Goal: Task Accomplishment & Management: Manage account settings

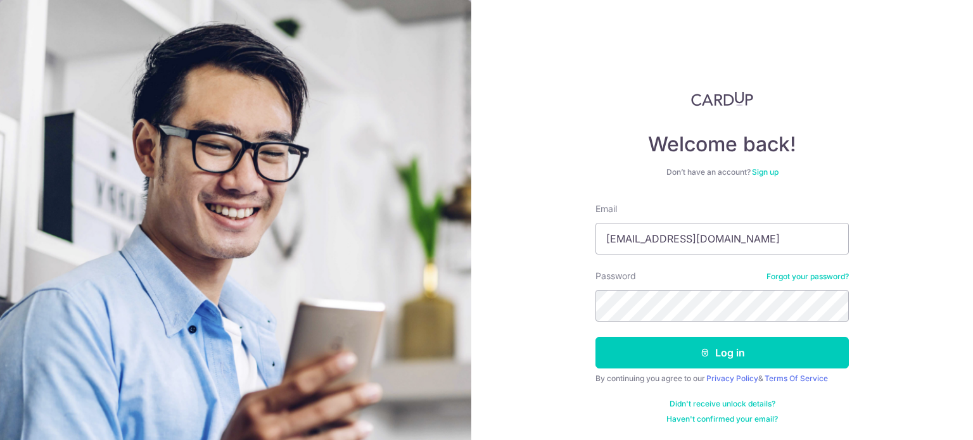
type input "[EMAIL_ADDRESS][DOMAIN_NAME]"
click at [595, 337] on button "Log in" at bounding box center [721, 353] width 253 height 32
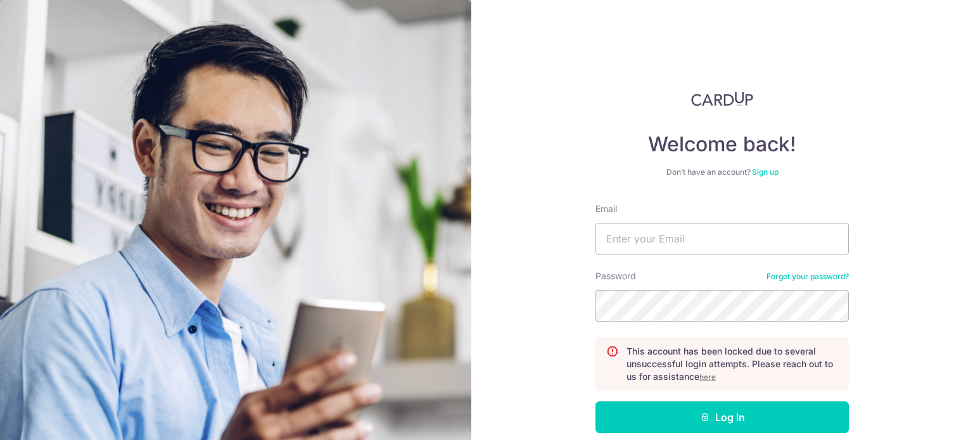
click at [788, 286] on div "Password Forgot your password?" at bounding box center [721, 296] width 253 height 52
click at [710, 381] on u "here" at bounding box center [707, 376] width 16 height 9
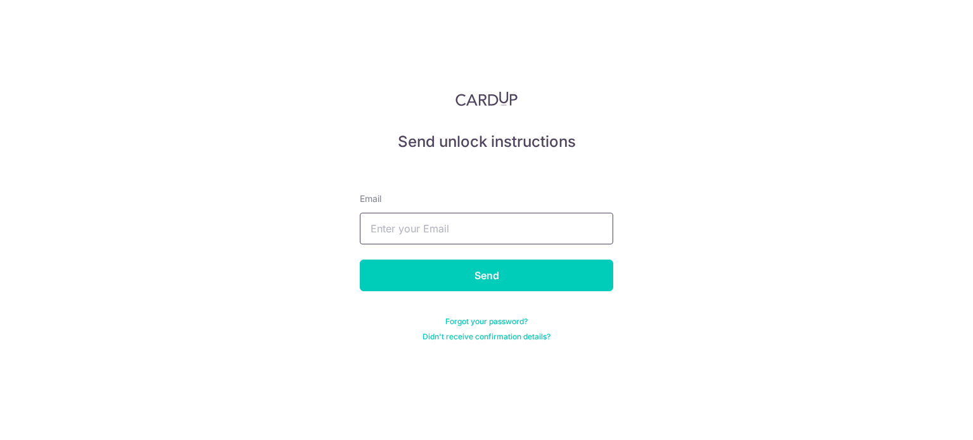
click at [503, 229] on input "text" at bounding box center [486, 229] width 253 height 32
type input "[EMAIL_ADDRESS][DOMAIN_NAME]"
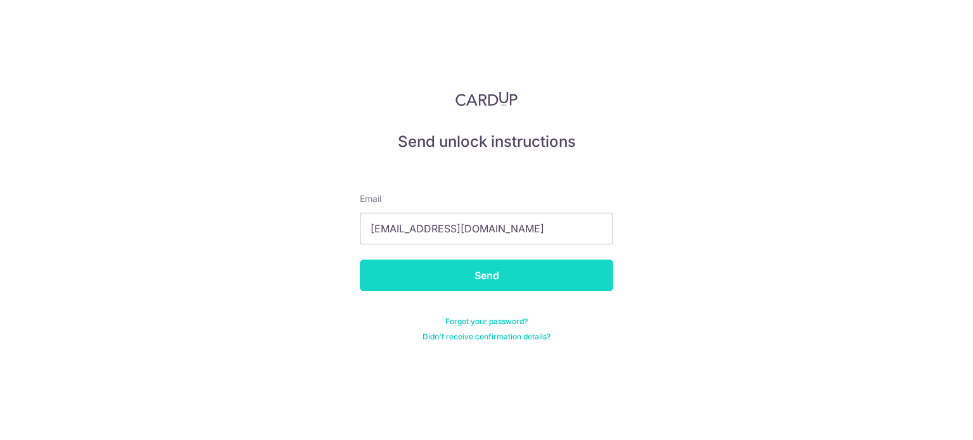
click at [484, 271] on input "Send" at bounding box center [486, 276] width 253 height 32
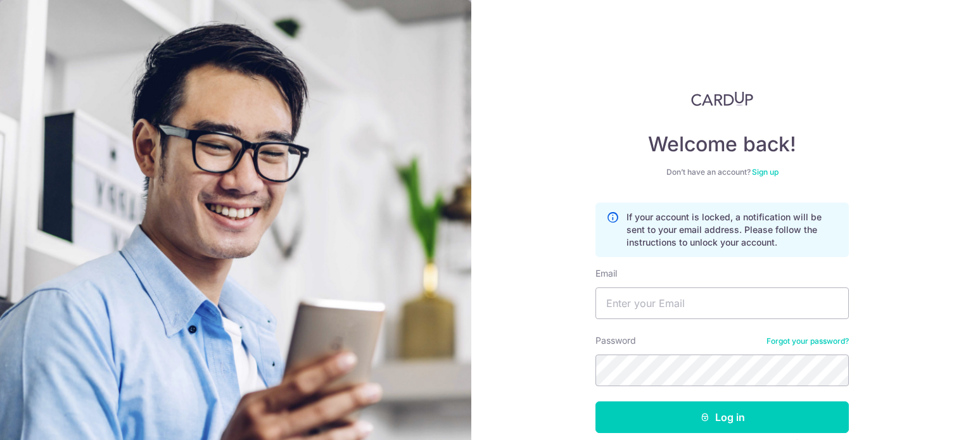
click at [771, 343] on link "Forgot your password?" at bounding box center [807, 341] width 82 height 10
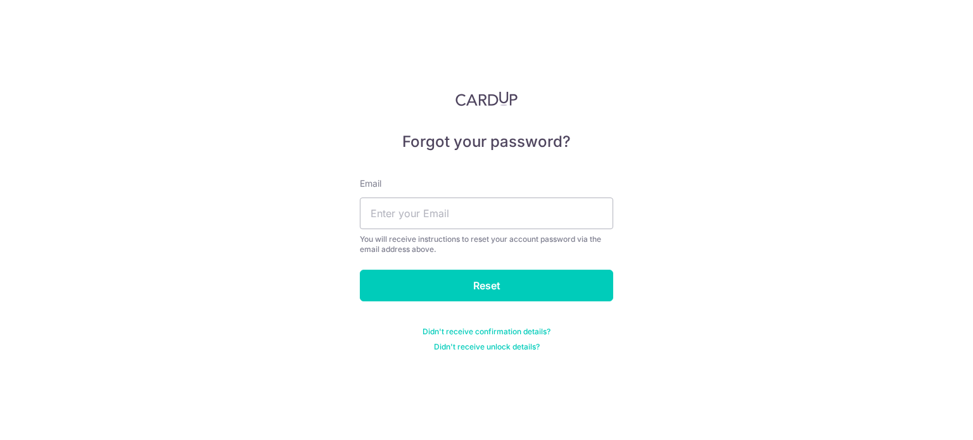
click at [550, 229] on div "Email You will receive instructions to reset your account password via the emai…" at bounding box center [486, 215] width 253 height 77
click at [542, 222] on input "text" at bounding box center [486, 214] width 253 height 32
type input "[EMAIL_ADDRESS][DOMAIN_NAME]"
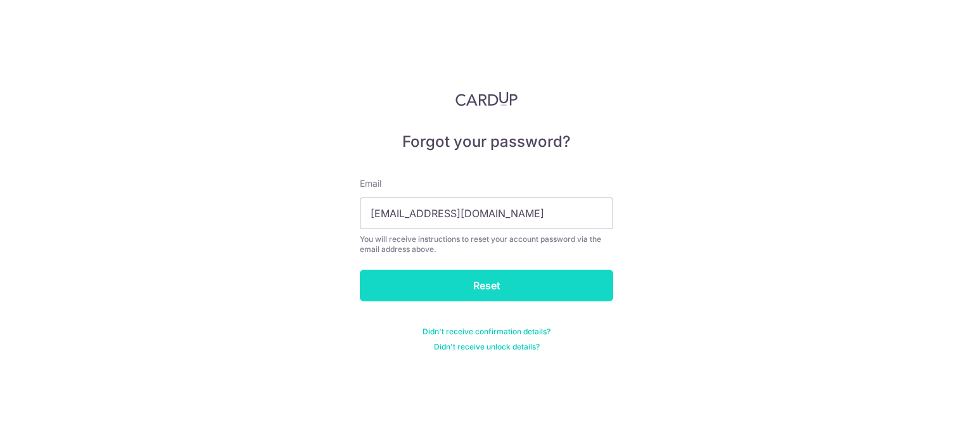
click at [482, 284] on input "Reset" at bounding box center [486, 286] width 253 height 32
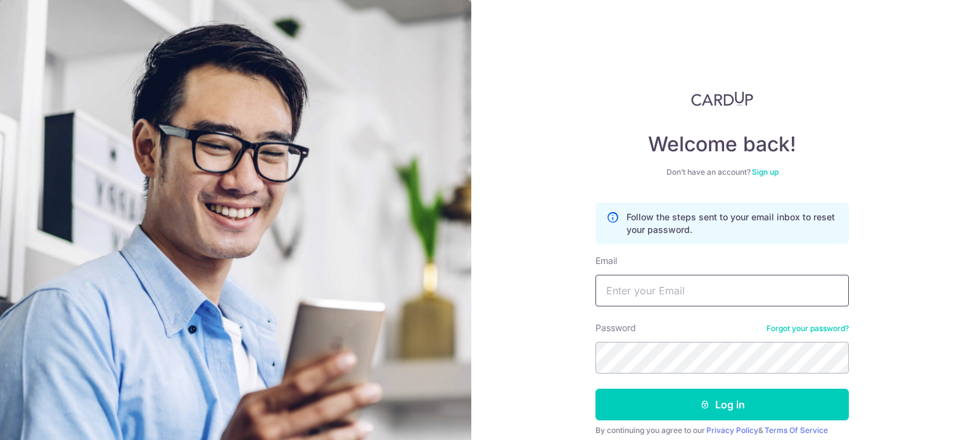
click at [678, 289] on input "Email" at bounding box center [721, 291] width 253 height 32
type input "[EMAIL_ADDRESS][DOMAIN_NAME]"
click at [595, 389] on button "Log in" at bounding box center [721, 405] width 253 height 32
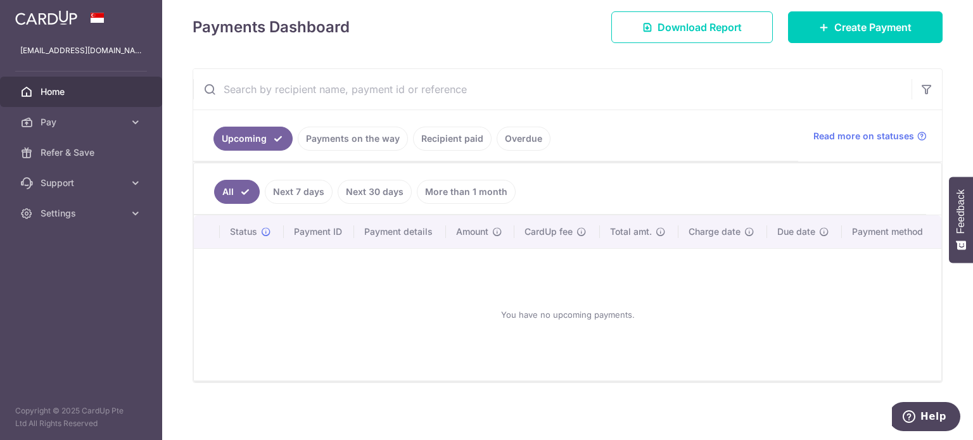
click at [372, 133] on link "Payments on the way" at bounding box center [353, 139] width 110 height 24
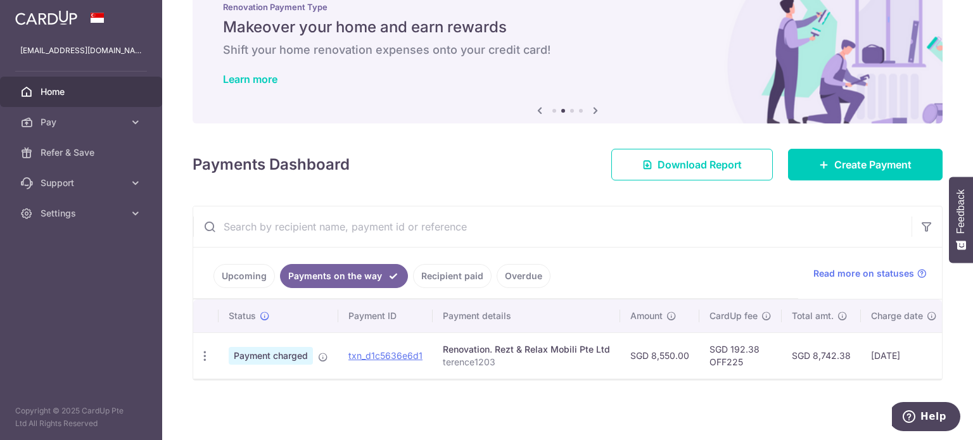
click at [453, 274] on link "Recipient paid" at bounding box center [452, 276] width 79 height 24
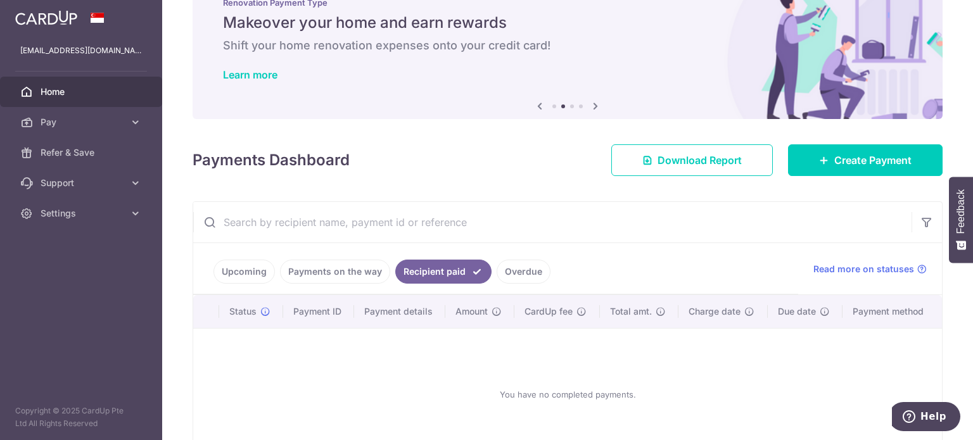
click at [383, 272] on link "Payments on the way" at bounding box center [335, 272] width 110 height 24
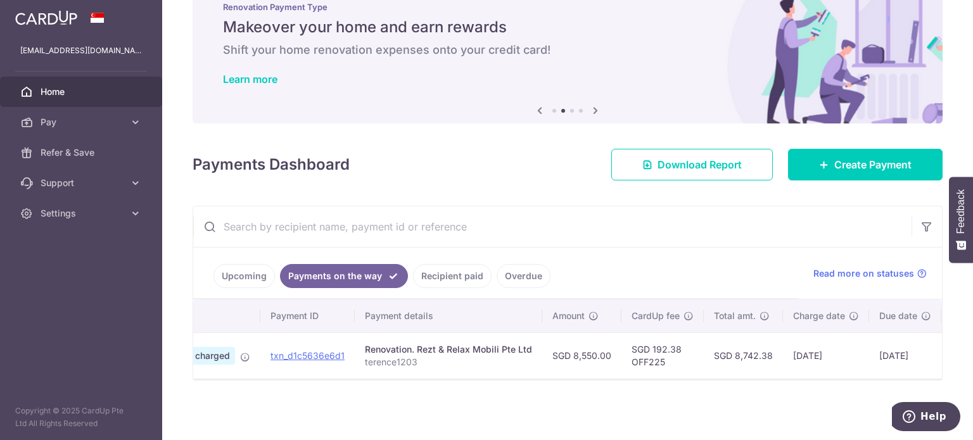
scroll to position [0, 170]
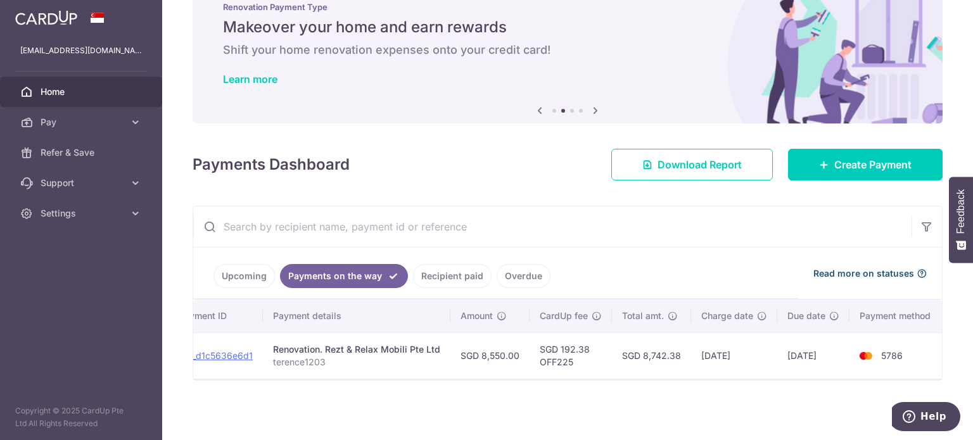
click at [916, 269] on icon at bounding box center [921, 274] width 10 height 10
